Goal: Information Seeking & Learning: Learn about a topic

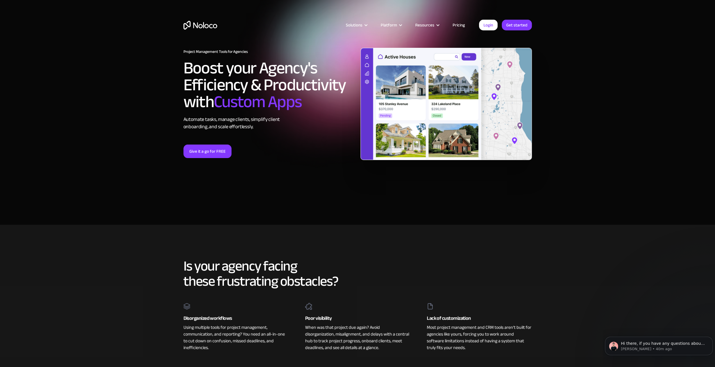
click at [460, 24] on link "Pricing" at bounding box center [459, 24] width 26 height 7
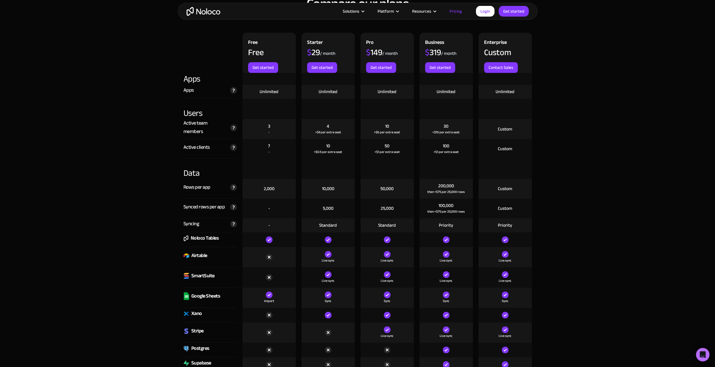
scroll to position [2741, 0]
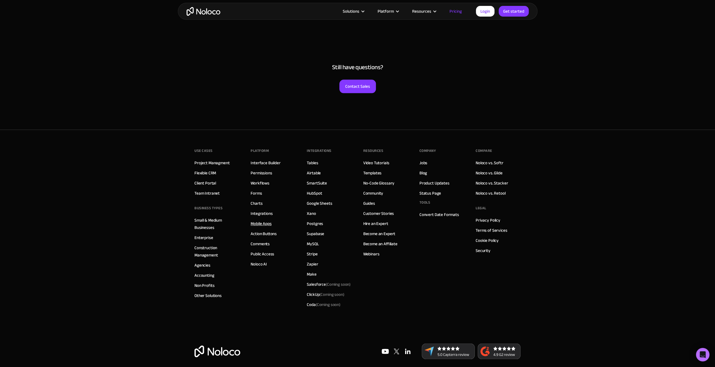
click at [262, 223] on link "Mobile Apps" at bounding box center [261, 223] width 21 height 7
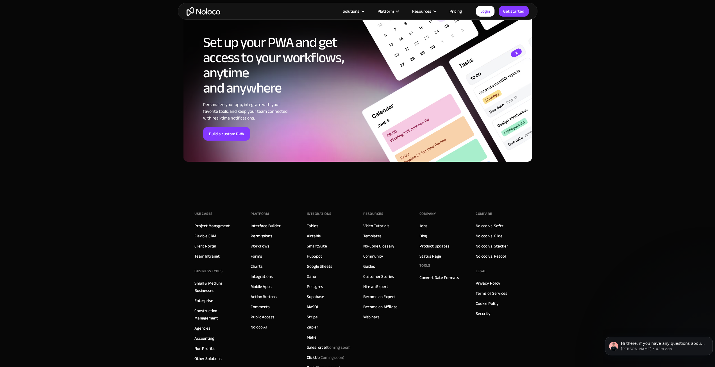
scroll to position [1907, 0]
